Goal: Information Seeking & Learning: Learn about a topic

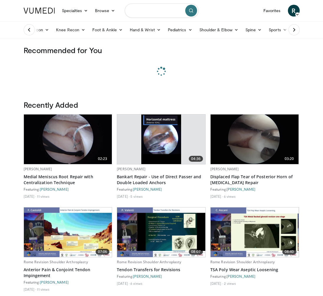
click at [150, 12] on input "Search topics, interventions" at bounding box center [162, 11] width 74 height 14
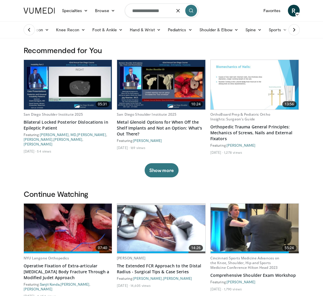
type input "**********"
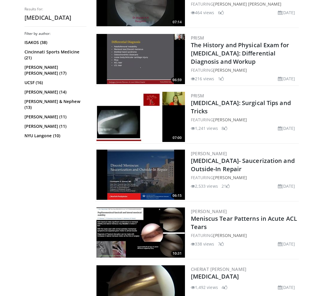
scroll to position [449, 0]
click at [219, 157] on link "Discoid Meniscus- Saucerization and Outside-In Repair" at bounding box center [243, 165] width 104 height 16
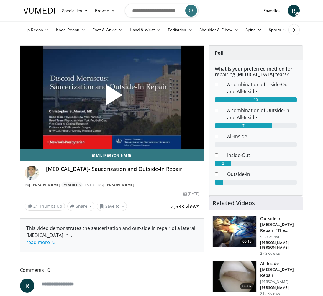
click at [112, 97] on span "Video Player" at bounding box center [112, 97] width 0 height 0
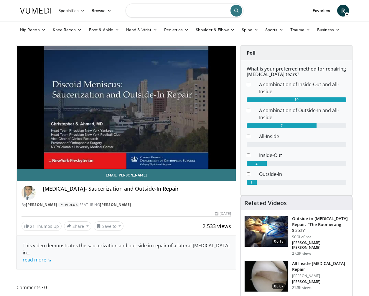
click at [174, 14] on input "Search topics, interventions" at bounding box center [185, 11] width 118 height 14
type input "**********"
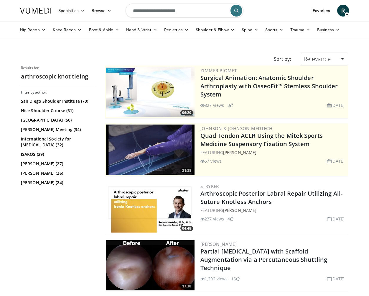
click at [178, 12] on input "**********" at bounding box center [185, 11] width 118 height 14
type input "**********"
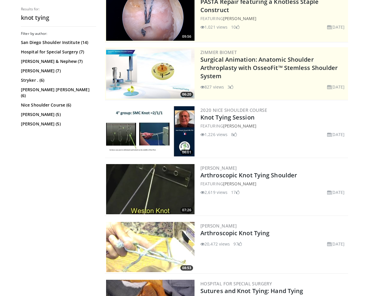
scroll to position [78, 0]
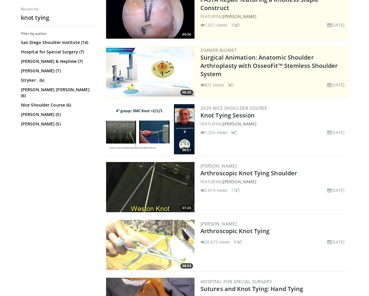
click at [136, 183] on img at bounding box center [150, 187] width 88 height 50
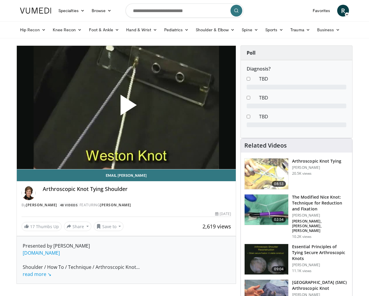
click at [127, 107] on span "Video Player" at bounding box center [127, 107] width 0 height 0
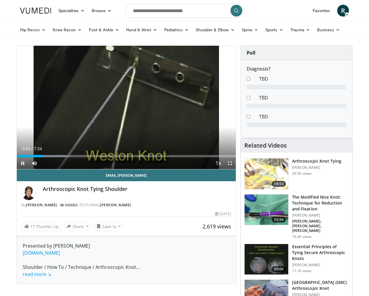
click at [229, 162] on span "Video Player" at bounding box center [230, 163] width 12 height 12
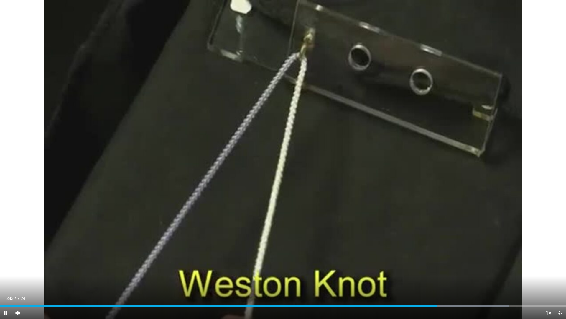
click at [369, 296] on span "Video Player" at bounding box center [561, 312] width 12 height 12
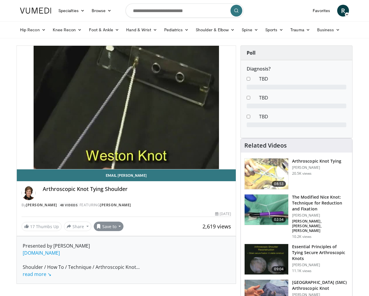
click at [107, 227] on button "Save to" at bounding box center [109, 226] width 30 height 9
click at [117, 238] on span "Add to Favorites" at bounding box center [119, 239] width 36 height 6
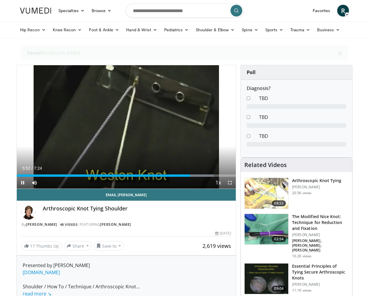
click at [228, 181] on span "Video Player" at bounding box center [230, 183] width 12 height 12
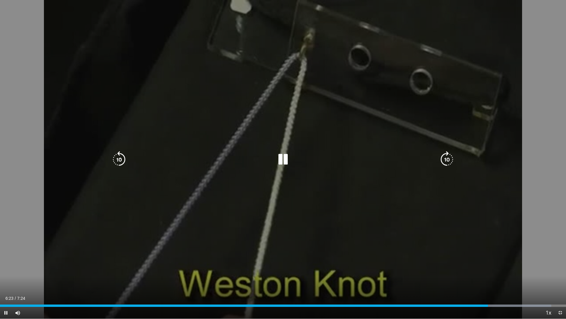
click at [309, 131] on div "10 seconds Tap to unmute" at bounding box center [283, 159] width 566 height 318
click at [336, 134] on div "10 seconds Tap to unmute" at bounding box center [283, 159] width 566 height 318
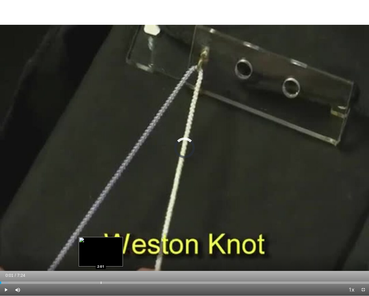
click at [101, 283] on div "Progress Bar" at bounding box center [101, 282] width 1 height 2
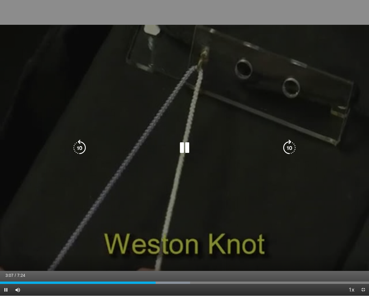
click at [162, 151] on div "Video Player" at bounding box center [185, 148] width 222 height 12
click at [207, 143] on div "Video Player" at bounding box center [185, 148] width 222 height 12
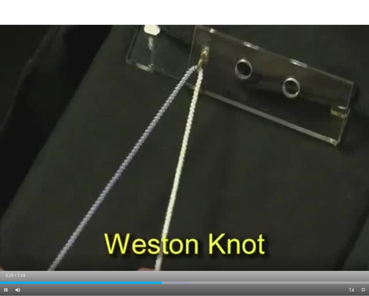
click at [363, 289] on span "Video Player" at bounding box center [364, 290] width 12 height 12
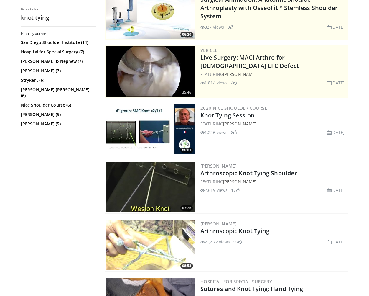
scroll to position [78, 0]
click at [162, 185] on img at bounding box center [150, 187] width 88 height 50
click at [152, 121] on img at bounding box center [150, 129] width 88 height 50
click at [170, 191] on img at bounding box center [150, 187] width 88 height 50
click at [222, 173] on link "Arthroscopic Knot Tying Shoulder" at bounding box center [249, 173] width 97 height 8
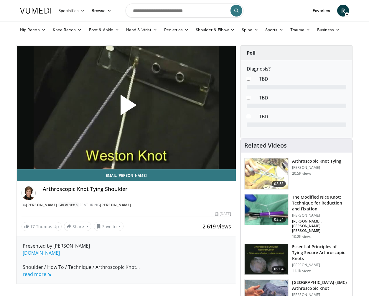
click at [127, 107] on span "Video Player" at bounding box center [127, 107] width 0 height 0
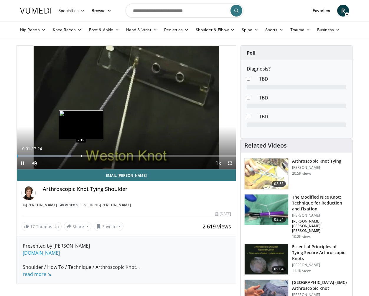
click at [81, 154] on div "Loaded : 24.71% 0:01 2:10" at bounding box center [126, 155] width 219 height 6
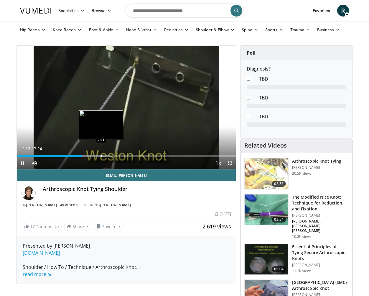
click at [101, 156] on div "Progress Bar" at bounding box center [101, 156] width 1 height 2
click at [229, 163] on span "Video Player" at bounding box center [230, 163] width 12 height 12
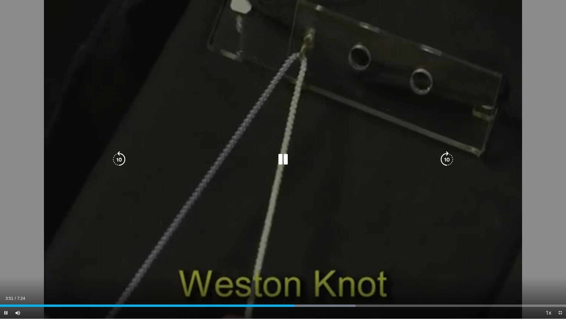
click at [283, 159] on icon "Video Player" at bounding box center [283, 159] width 17 height 17
click at [312, 150] on div "10 seconds Tap to unmute" at bounding box center [283, 159] width 566 height 318
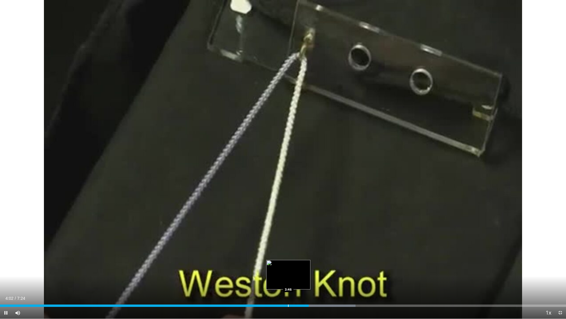
click at [289, 296] on div "Loaded : 62.82% 4:02 3:46" at bounding box center [283, 304] width 566 height 6
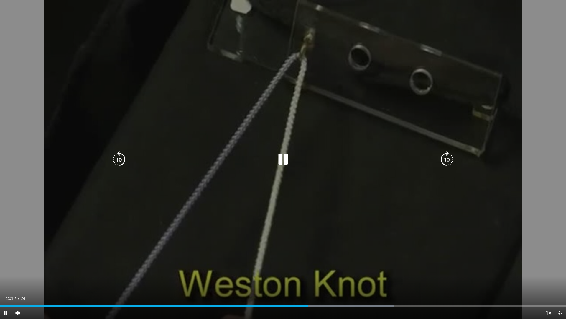
click at [313, 243] on div "10 seconds Tap to unmute" at bounding box center [283, 159] width 566 height 318
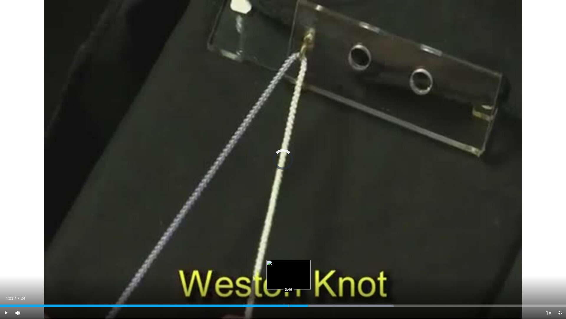
click at [289, 296] on div "Loaded : 69.54% 4:01 3:46" at bounding box center [283, 304] width 566 height 6
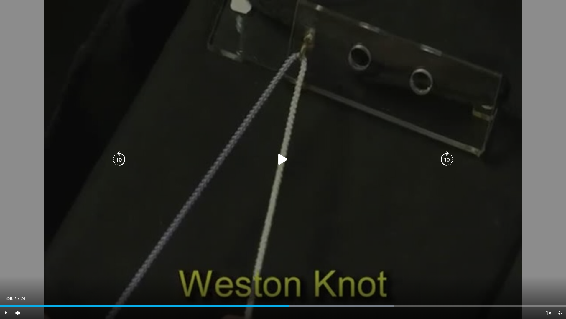
click at [314, 179] on div "10 seconds Tap to unmute" at bounding box center [283, 159] width 566 height 318
click at [292, 151] on div "10 seconds Tap to unmute" at bounding box center [283, 159] width 566 height 318
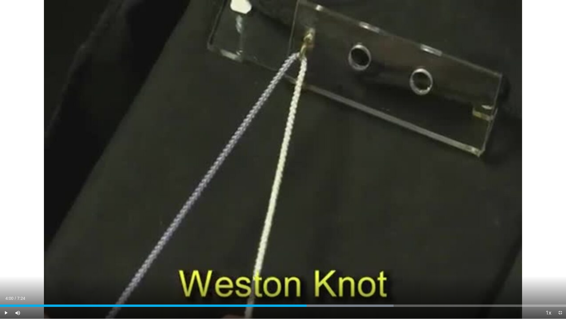
click at [293, 296] on div "Current Time 4:00 / Duration 7:24 Play Skip Backward Skip Forward Mute Loaded :…" at bounding box center [283, 312] width 566 height 12
click at [293, 296] on div "Loaded : 69.54% 4:00 3:50" at bounding box center [283, 304] width 566 height 6
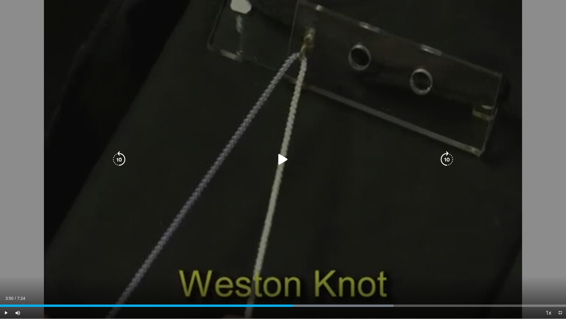
click at [277, 165] on icon "Video Player" at bounding box center [283, 159] width 17 height 17
click at [333, 151] on div "10 seconds Tap to unmute" at bounding box center [283, 159] width 566 height 318
click at [343, 124] on div "10 seconds Tap to unmute" at bounding box center [283, 159] width 566 height 318
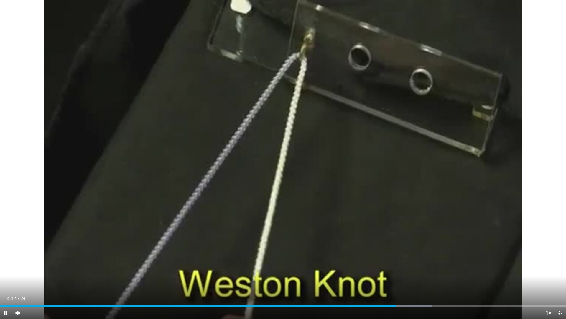
click at [369, 296] on span "Video Player" at bounding box center [561, 312] width 12 height 12
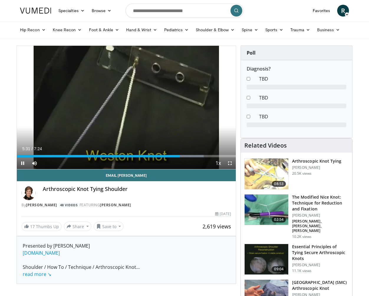
click at [229, 163] on span "Video Player" at bounding box center [230, 163] width 12 height 12
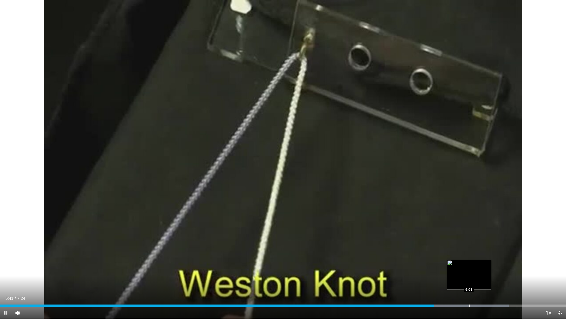
click at [369, 296] on div "Loaded : 89.89% 5:41 6:08" at bounding box center [283, 304] width 566 height 6
click at [369, 296] on div "Loaded : 91.90% 6:10 5:53" at bounding box center [283, 304] width 566 height 6
click at [369, 296] on div "Progress Bar" at bounding box center [475, 305] width 1 height 2
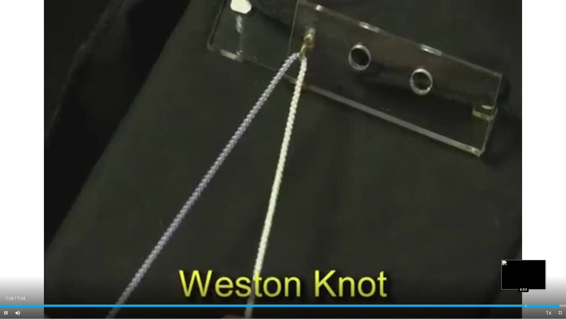
click at [369, 296] on div "Loaded : 98.87% 7:19 6:53" at bounding box center [283, 305] width 566 height 2
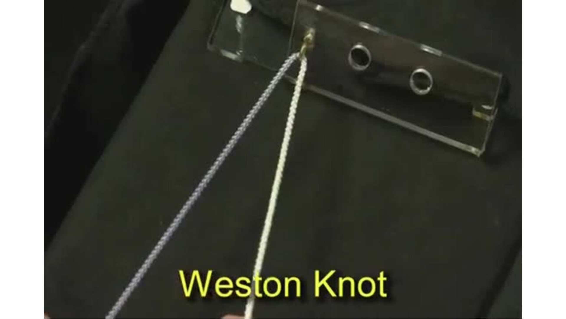
click at [369, 296] on div "10 seconds Tap to unmute" at bounding box center [283, 159] width 566 height 318
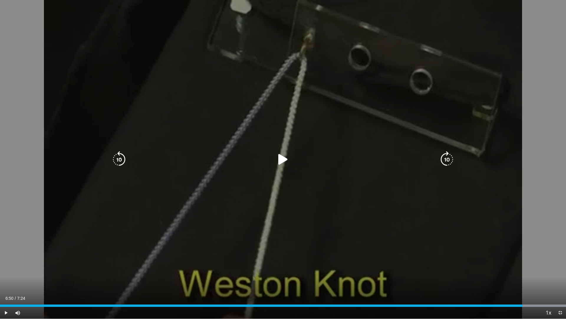
click at [369, 296] on div "6:50" at bounding box center [261, 305] width 523 height 2
click at [316, 196] on div "10 seconds Tap to unmute" at bounding box center [283, 159] width 566 height 318
click at [369, 243] on div "10 seconds Tap to unmute" at bounding box center [283, 159] width 566 height 318
click at [367, 199] on div "10 seconds Tap to unmute" at bounding box center [283, 159] width 566 height 318
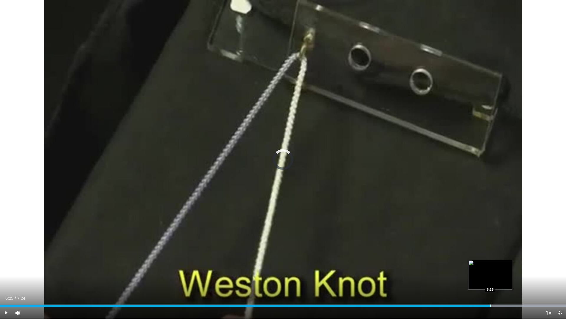
click at [369, 296] on div "Progress Bar" at bounding box center [491, 305] width 1 height 2
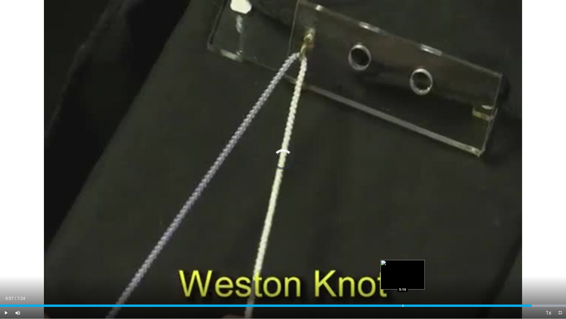
click at [369, 296] on div "Progress Bar" at bounding box center [403, 305] width 1 height 2
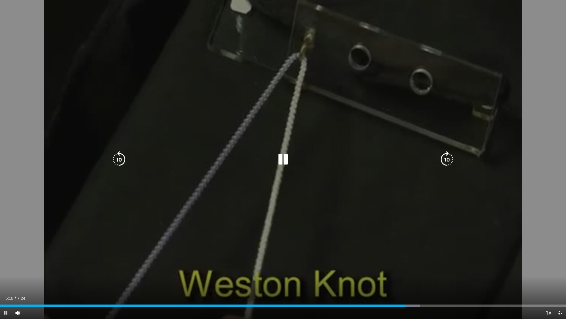
click at [332, 127] on div "10 seconds Tap to unmute" at bounding box center [283, 159] width 566 height 318
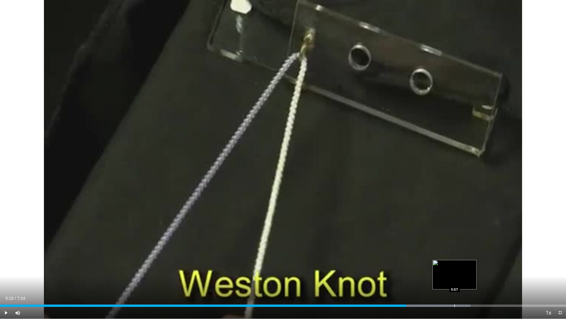
click at [369, 296] on div "Loaded : 83.14% 5:19 5:57" at bounding box center [283, 304] width 566 height 6
click at [369, 296] on div "Loaded : 87.41% 5:57 6:07" at bounding box center [283, 304] width 566 height 6
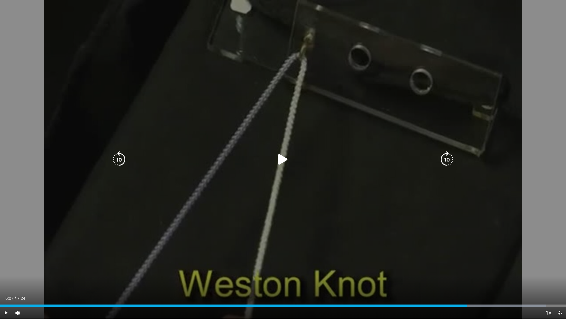
click at [369, 217] on div "10 seconds Tap to unmute" at bounding box center [283, 159] width 566 height 318
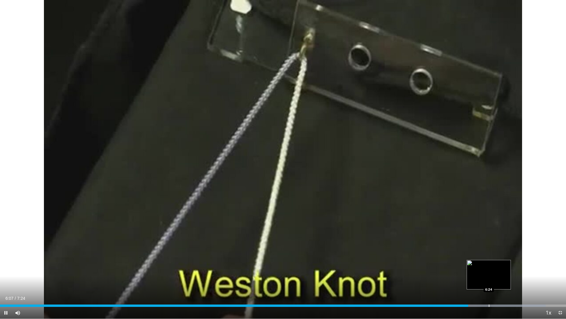
click at [369, 296] on div "Progress Bar" at bounding box center [489, 305] width 1 height 2
click at [369, 296] on div "Loaded : 98.70% 6:32 6:32" at bounding box center [283, 304] width 566 height 6
click at [369, 296] on span "Video Player" at bounding box center [561, 312] width 12 height 12
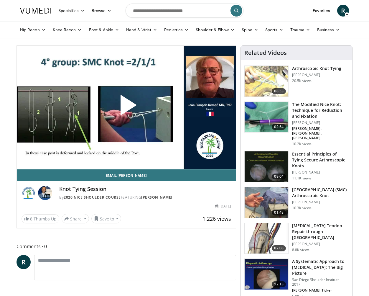
click at [127, 107] on span "Video Player" at bounding box center [127, 107] width 0 height 0
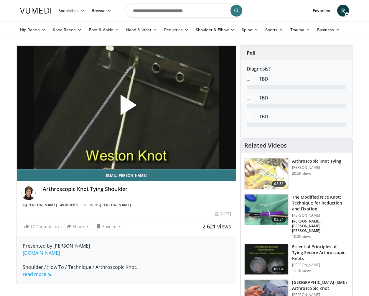
click at [127, 107] on span "Video Player" at bounding box center [127, 107] width 0 height 0
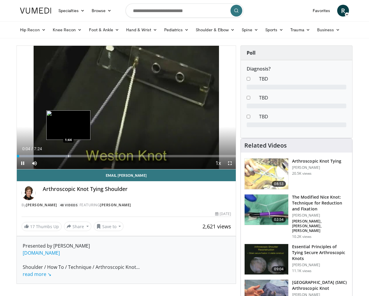
click at [68, 155] on div "Progress Bar" at bounding box center [68, 156] width 1 height 2
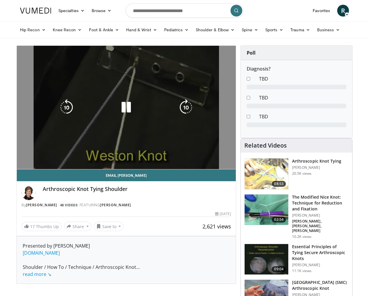
click at [58, 155] on video-js "**********" at bounding box center [126, 108] width 219 height 124
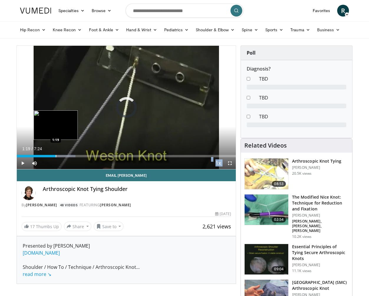
click at [56, 156] on div "Loaded : 26.85% 1:46 1:19" at bounding box center [126, 156] width 219 height 2
click at [45, 155] on div "Progress Bar" at bounding box center [45, 156] width 1 height 2
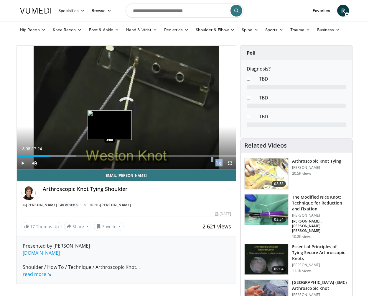
click at [110, 155] on div "Progress Bar" at bounding box center [110, 156] width 1 height 2
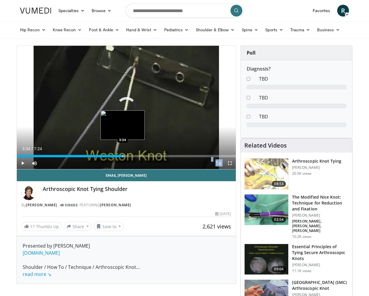
click at [123, 156] on div "Progress Bar" at bounding box center [123, 156] width 1 height 2
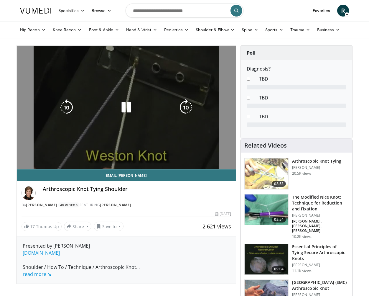
click at [193, 88] on div "10 seconds Tap to unmute" at bounding box center [126, 107] width 219 height 123
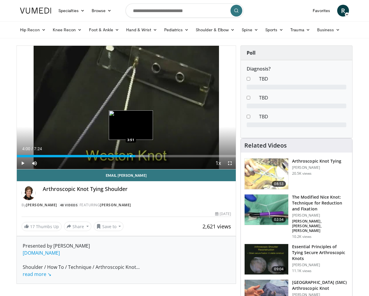
click at [131, 155] on div "Progress Bar" at bounding box center [131, 156] width 1 height 2
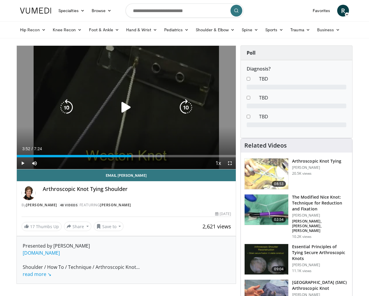
click at [130, 105] on icon "Video Player" at bounding box center [126, 107] width 17 height 17
click at [125, 101] on icon "Video Player" at bounding box center [126, 107] width 17 height 17
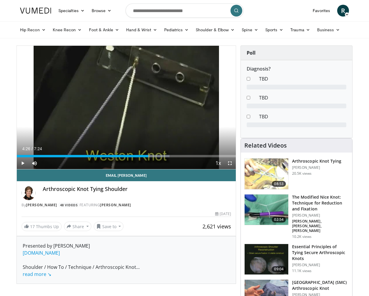
click at [259, 178] on img at bounding box center [267, 173] width 44 height 31
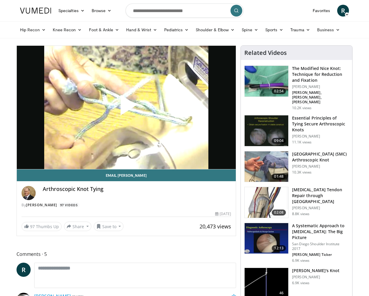
click at [127, 107] on span "Video Player" at bounding box center [127, 107] width 0 height 0
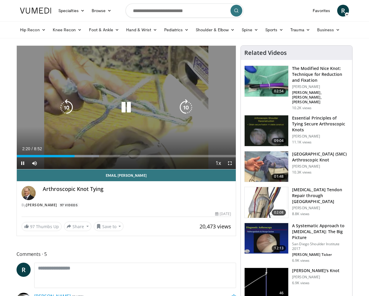
click at [131, 104] on icon "Video Player" at bounding box center [126, 107] width 17 height 17
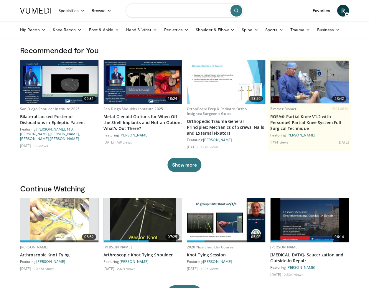
click at [186, 11] on input "Search topics, interventions" at bounding box center [185, 11] width 118 height 14
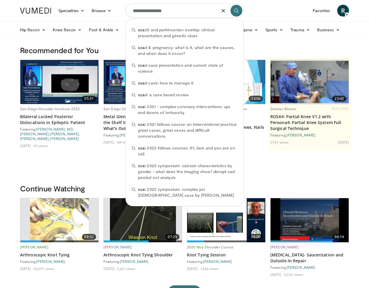
type input "**********"
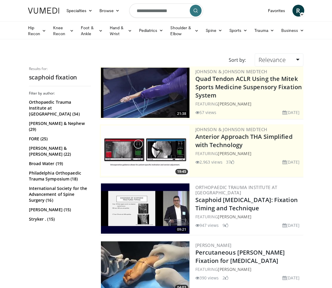
click at [136, 12] on input "**********" at bounding box center [166, 11] width 74 height 14
type input "**********"
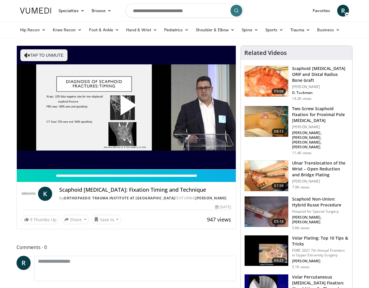
click at [127, 107] on span "Video Player" at bounding box center [127, 107] width 0 height 0
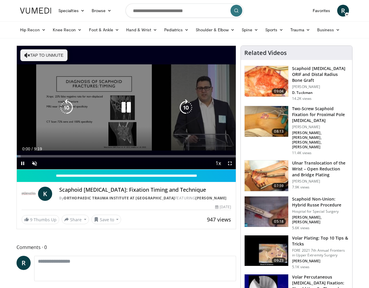
click at [31, 55] on button "Tap to unmute" at bounding box center [43, 55] width 47 height 12
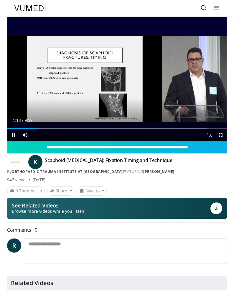
click at [219, 133] on span "Video Player" at bounding box center [221, 135] width 12 height 12
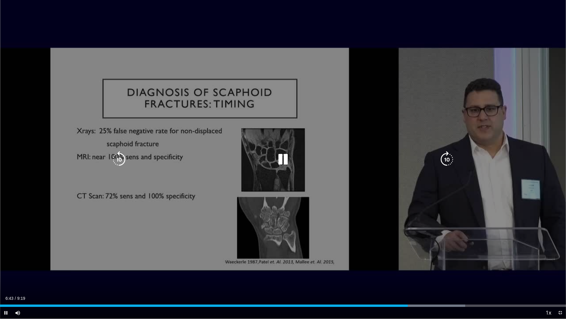
click at [369, 73] on div "10 seconds Tap to unmute" at bounding box center [283, 159] width 566 height 318
click at [369, 75] on div "10 seconds Tap to unmute" at bounding box center [283, 159] width 566 height 318
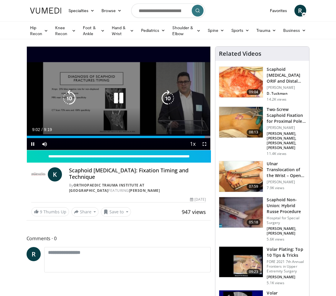
click at [117, 99] on icon "Video Player" at bounding box center [118, 98] width 17 height 17
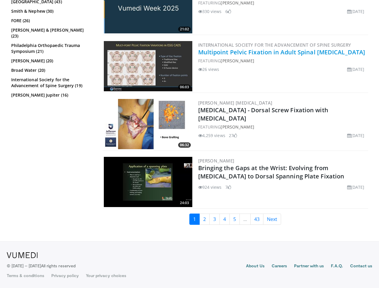
scroll to position [1413, 0]
click at [208, 218] on link "2" at bounding box center [204, 218] width 10 height 11
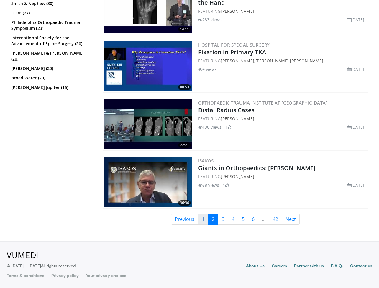
scroll to position [1355, 0]
click at [204, 217] on link "1" at bounding box center [203, 218] width 10 height 11
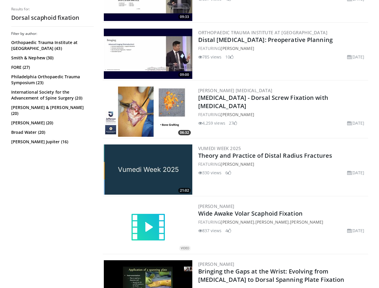
scroll to position [1194, 0]
click at [266, 99] on link "[MEDICAL_DATA] - Dorsal Screw Fixation with [MEDICAL_DATA]" at bounding box center [263, 102] width 130 height 16
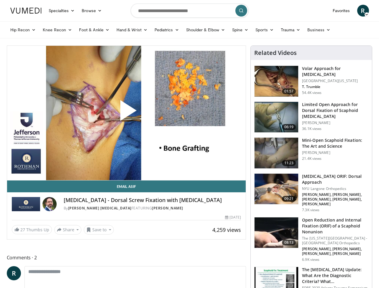
click at [126, 113] on span "Video Player" at bounding box center [126, 113] width 0 height 0
click at [282, 188] on img at bounding box center [277, 188] width 44 height 31
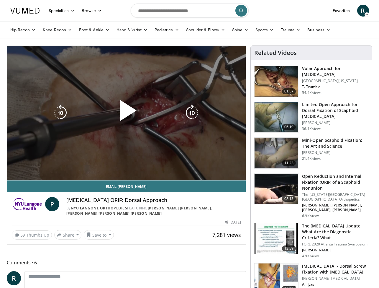
click at [194, 143] on div "10 seconds Tap to unmute" at bounding box center [126, 113] width 239 height 134
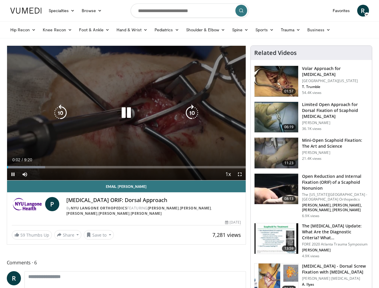
click at [126, 111] on icon "Video Player" at bounding box center [126, 112] width 17 height 17
